Goal: Transaction & Acquisition: Subscribe to service/newsletter

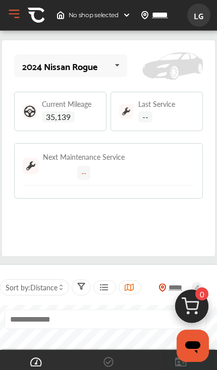
click at [16, 20] on button "Open Menu" at bounding box center [14, 14] width 15 height 15
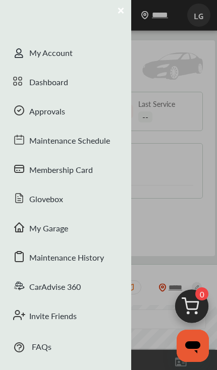
click at [89, 259] on div "Maintenance History" at bounding box center [65, 258] width 131 height 29
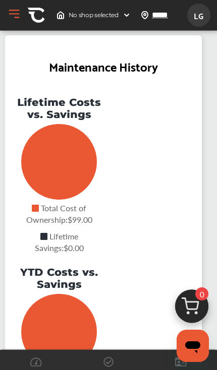
click at [16, 11] on button "Open Menu" at bounding box center [14, 14] width 15 height 15
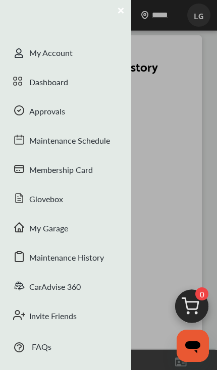
click at [22, 115] on icon at bounding box center [19, 110] width 12 height 12
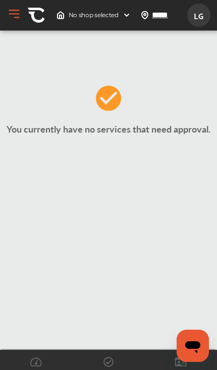
click at [7, 12] on button "Open Menu" at bounding box center [14, 14] width 15 height 15
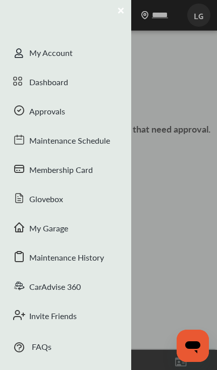
click at [37, 197] on div "Glovebox" at bounding box center [65, 199] width 131 height 29
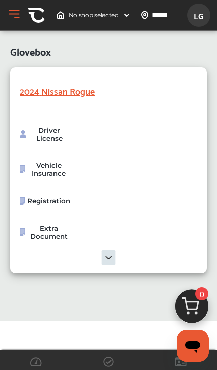
click at [10, 16] on button "Open Menu" at bounding box center [14, 14] width 15 height 15
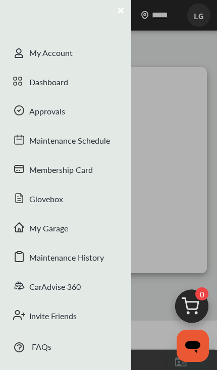
click at [32, 288] on div "CarAdvise 360" at bounding box center [65, 287] width 131 height 29
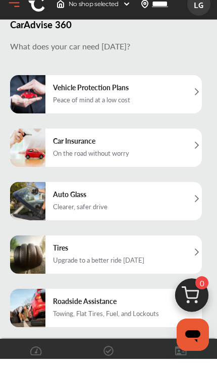
scroll to position [60, 0]
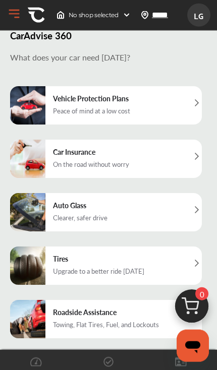
click at [55, 140] on div "Car Insurance On the road without worry" at bounding box center [91, 159] width 86 height 38
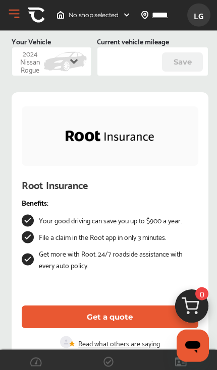
scroll to position [38, 0]
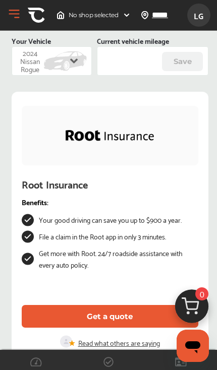
click at [152, 319] on button "Get a quote" at bounding box center [110, 316] width 176 height 23
